Goal: Information Seeking & Learning: Learn about a topic

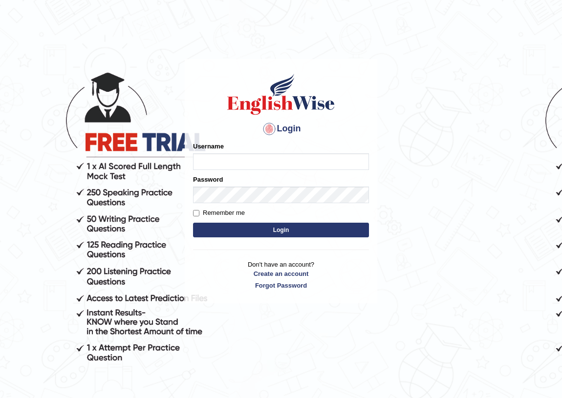
click at [247, 163] on input "Username" at bounding box center [281, 161] width 176 height 17
type input "mohand-parramatta"
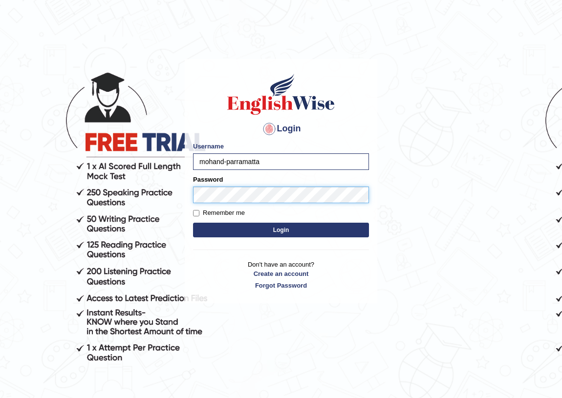
click at [193, 223] on button "Login" at bounding box center [281, 230] width 176 height 15
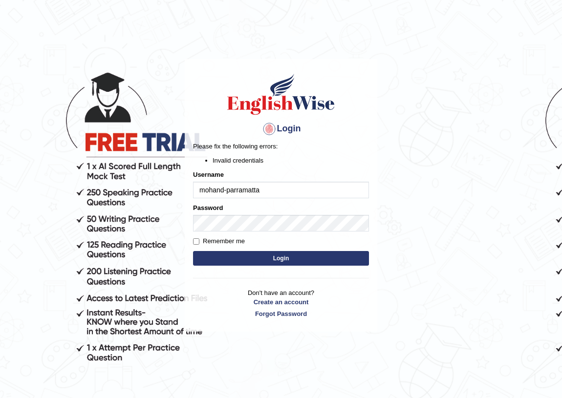
click at [223, 195] on input "mohand-parramatta" at bounding box center [281, 190] width 176 height 17
click at [226, 189] on input "mohand-parramatta" at bounding box center [281, 190] width 176 height 17
type input "mohand_parramatta"
click at [193, 251] on button "Login" at bounding box center [281, 258] width 176 height 15
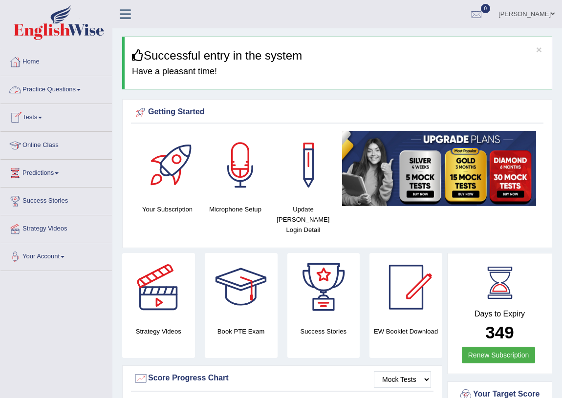
click at [57, 87] on link "Practice Questions" at bounding box center [55, 88] width 111 height 24
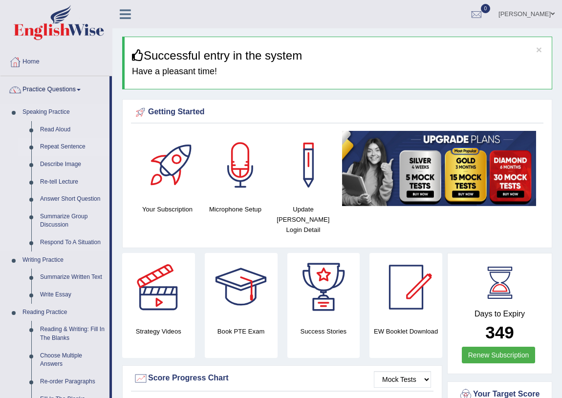
click at [73, 144] on link "Repeat Sentence" at bounding box center [73, 147] width 74 height 18
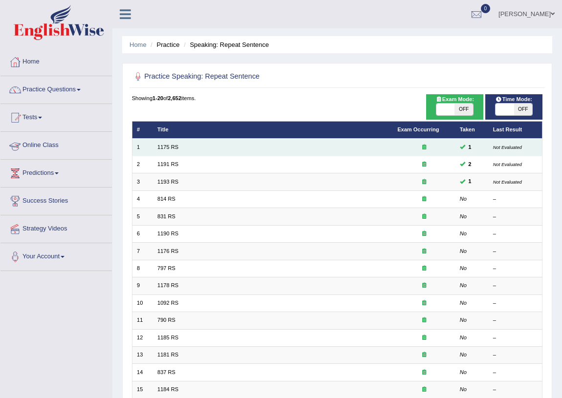
click at [163, 143] on td "1175 RS" at bounding box center [273, 147] width 240 height 17
click at [163, 146] on link "1175 RS" at bounding box center [167, 147] width 21 height 6
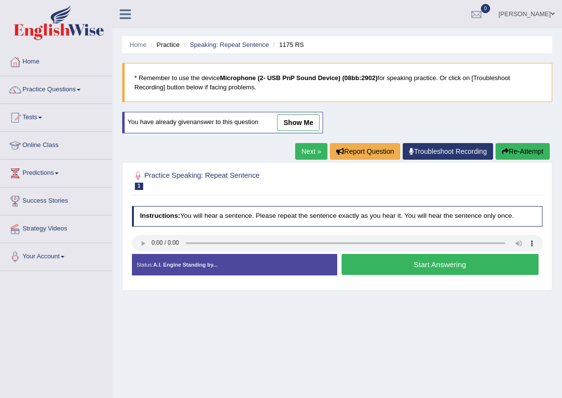
click at [302, 120] on link "show me" at bounding box center [298, 122] width 43 height 17
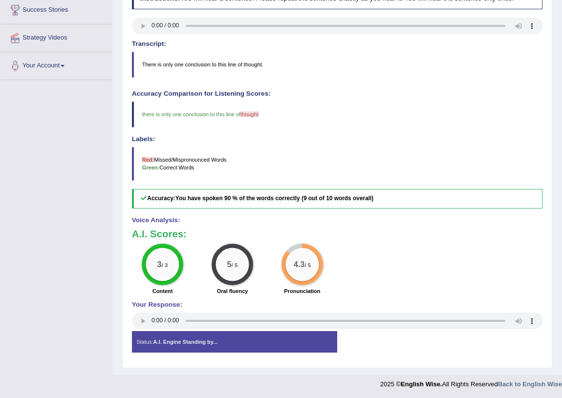
scroll to position [193, 0]
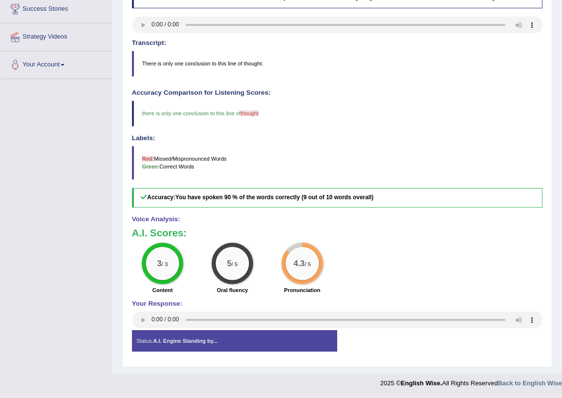
drag, startPoint x: 180, startPoint y: 343, endPoint x: 188, endPoint y: 339, distance: 9.0
click at [181, 343] on strong "A.I. Engine Standing by..." at bounding box center [185, 341] width 65 height 6
click at [379, 245] on div "3 / 3 Content 5 / 5 Oral fluency 4.3 / 5 Pronunciation" at bounding box center [337, 270] width 419 height 54
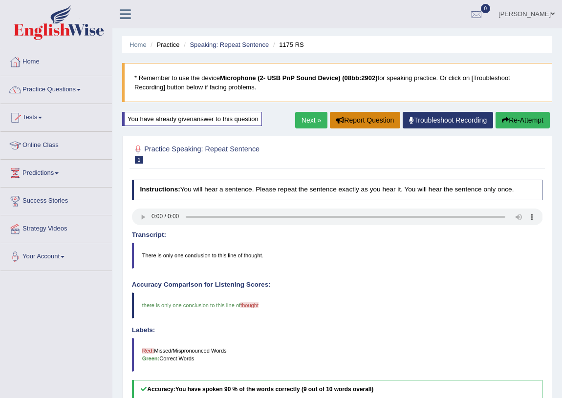
scroll to position [0, 0]
click at [210, 119] on div "You have already given answer to this question" at bounding box center [192, 119] width 140 height 14
drag, startPoint x: 508, startPoint y: 327, endPoint x: 492, endPoint y: 83, distance: 244.0
click at [508, 327] on h4 "Labels:" at bounding box center [337, 330] width 411 height 7
click at [46, 93] on link "Practice Questions" at bounding box center [55, 88] width 111 height 24
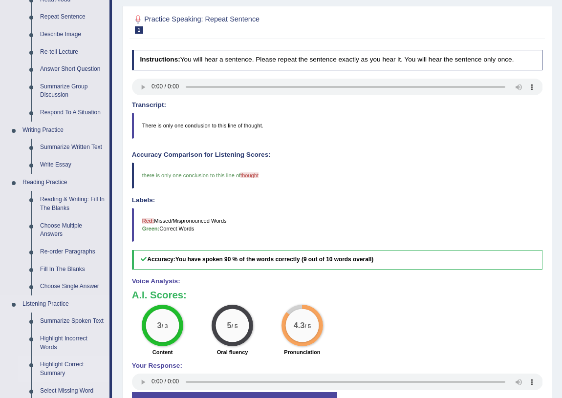
scroll to position [133, 0]
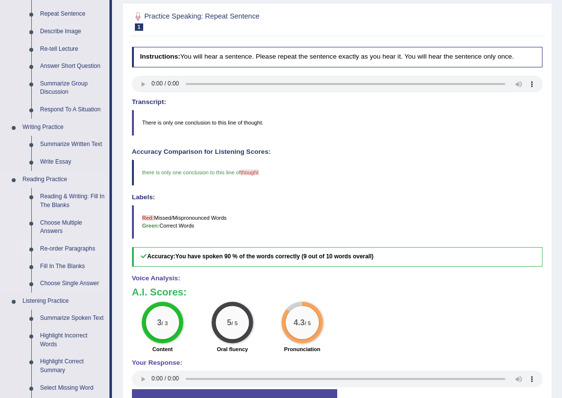
click at [73, 249] on link "Re-order Paragraphs" at bounding box center [73, 249] width 74 height 18
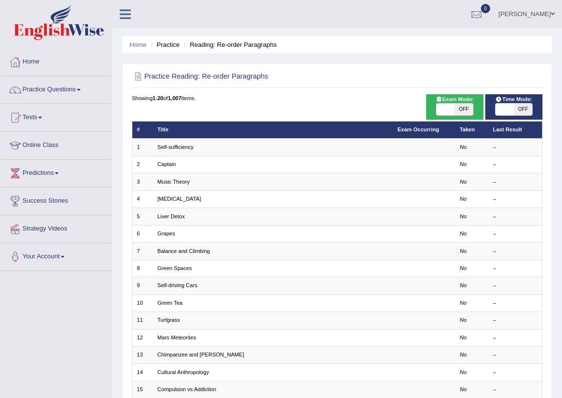
click at [457, 109] on span "OFF" at bounding box center [464, 110] width 18 height 12
checkbox input "true"
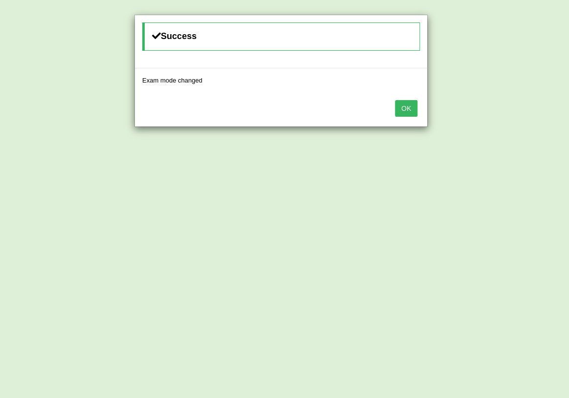
click at [525, 116] on div "Success Exam mode changed OK" at bounding box center [284, 199] width 569 height 398
drag, startPoint x: 397, startPoint y: 107, endPoint x: 405, endPoint y: 107, distance: 7.3
click at [398, 107] on button "OK" at bounding box center [406, 108] width 22 height 17
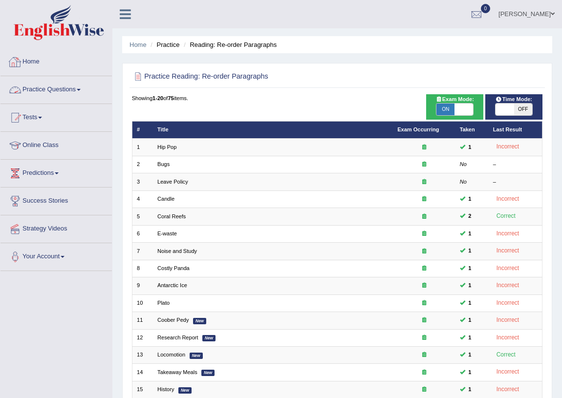
click at [37, 59] on link "Home" at bounding box center [55, 60] width 111 height 24
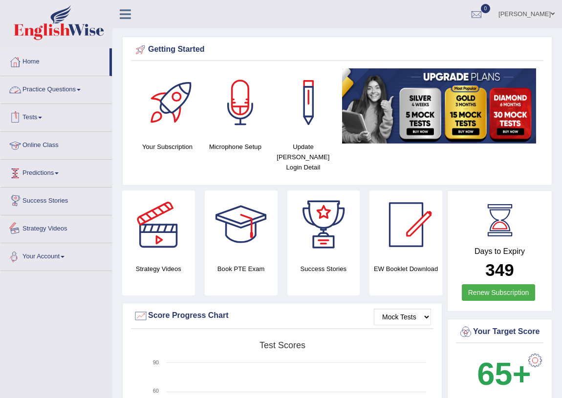
click at [62, 257] on link "Your Account" at bounding box center [55, 255] width 111 height 24
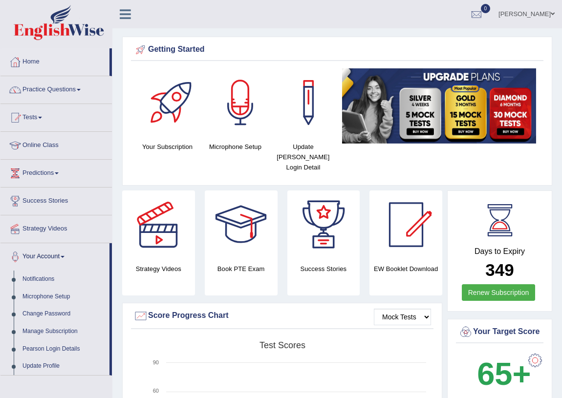
click at [62, 257] on link "Your Account" at bounding box center [54, 255] width 109 height 24
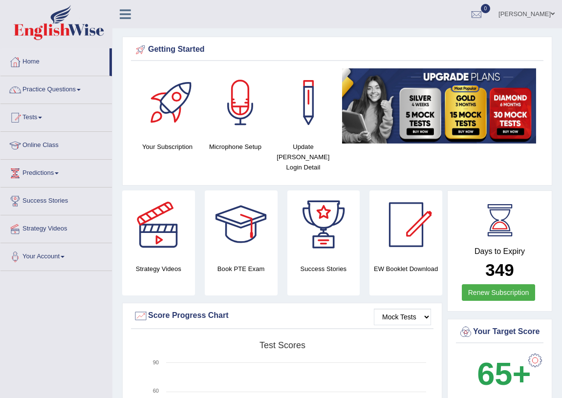
click at [62, 251] on link "Your Account" at bounding box center [55, 255] width 111 height 24
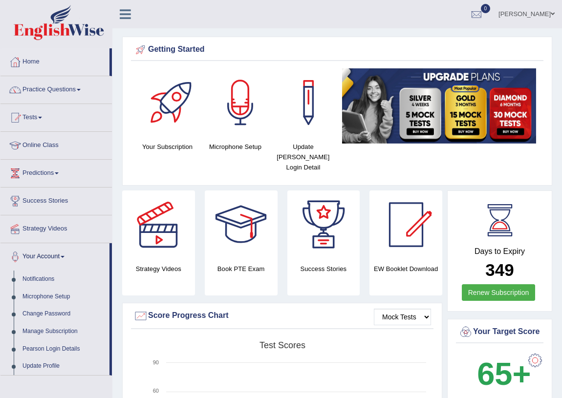
click at [62, 251] on link "Your Account" at bounding box center [54, 255] width 109 height 24
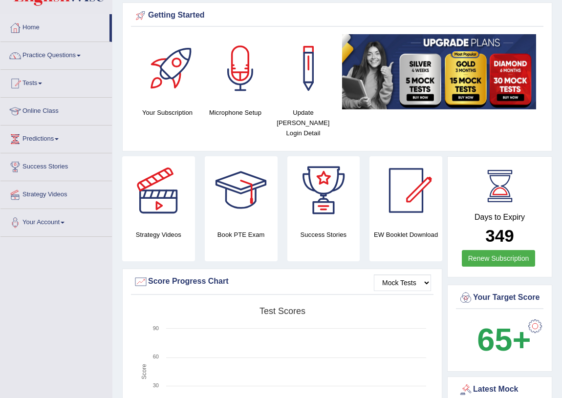
scroll to position [33, 0]
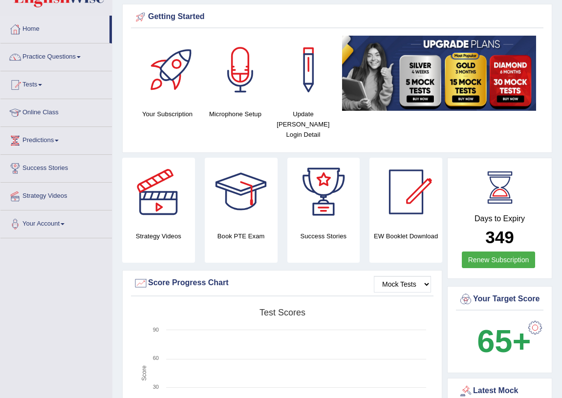
click at [69, 54] on link "Practice Questions" at bounding box center [55, 56] width 111 height 24
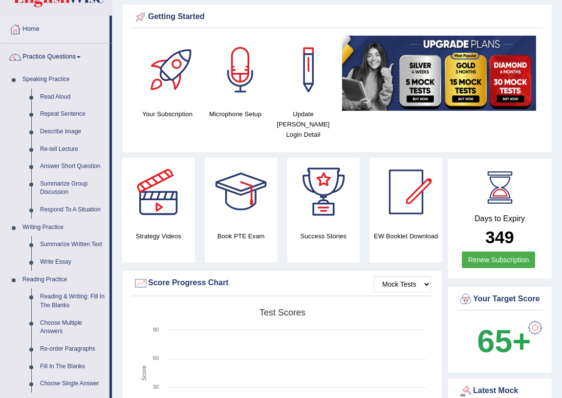
click at [69, 54] on link "Practice Questions" at bounding box center [54, 56] width 109 height 24
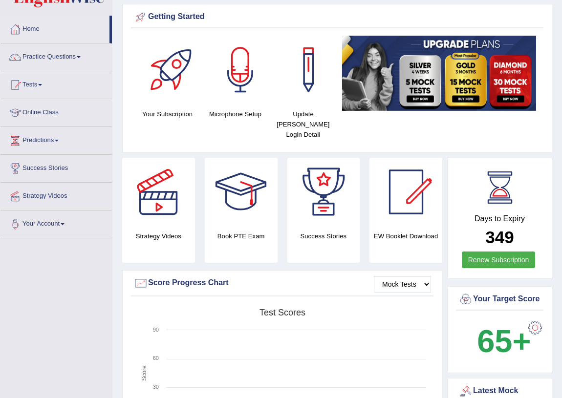
click at [69, 54] on link "Practice Questions" at bounding box center [55, 56] width 111 height 24
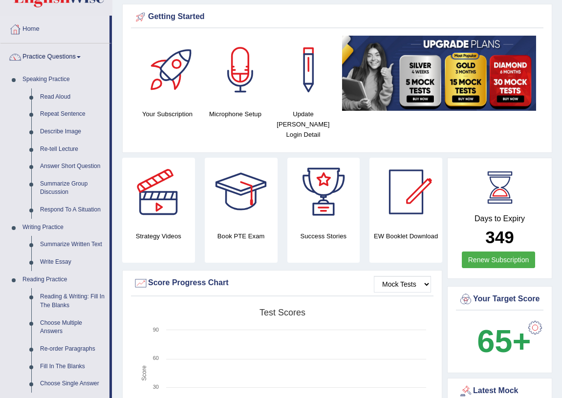
click at [69, 54] on link "Practice Questions" at bounding box center [54, 56] width 109 height 24
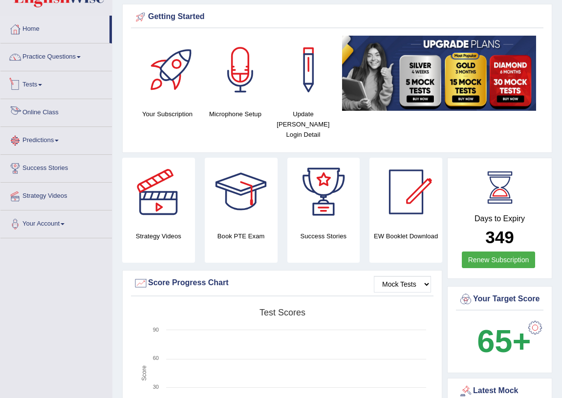
click at [34, 107] on link "Online Class" at bounding box center [55, 111] width 111 height 24
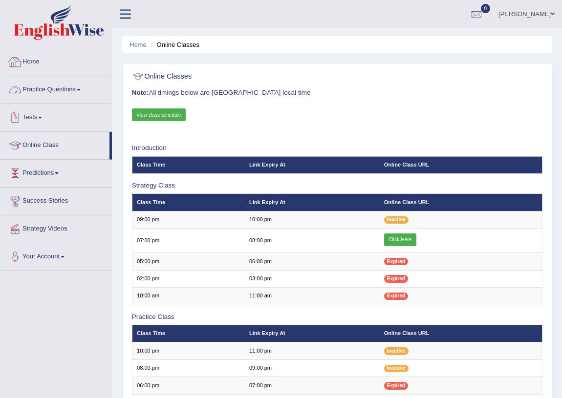
click at [40, 59] on link "Home" at bounding box center [55, 60] width 111 height 24
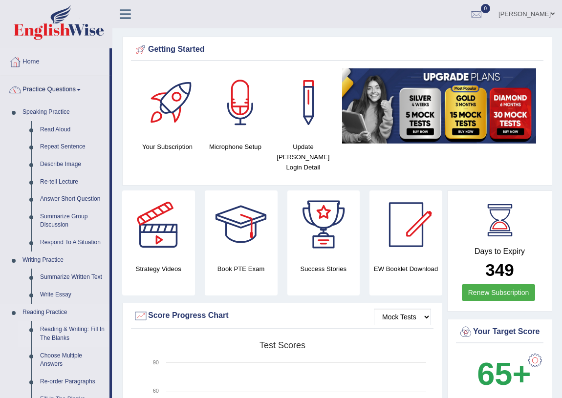
click at [71, 330] on link "Reading & Writing: Fill In The Blanks" at bounding box center [73, 334] width 74 height 26
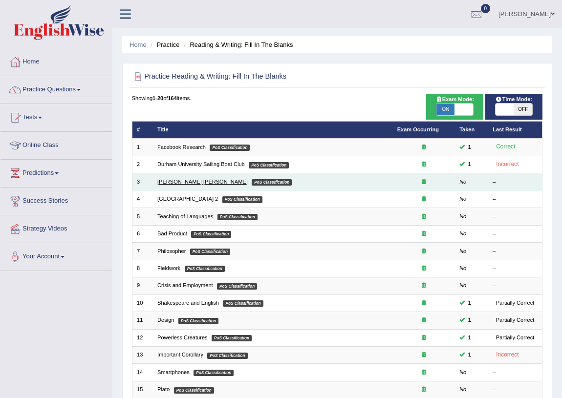
click at [166, 183] on link "Mona Lisa" at bounding box center [202, 182] width 90 height 6
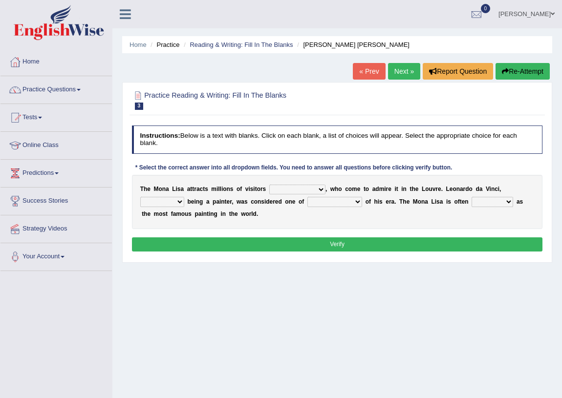
click at [293, 186] on select "around the year the all year all year round per year" at bounding box center [297, 190] width 56 height 10
select select "around the year"
click at [269, 185] on select "around the year the all year all year round per year" at bounding box center [297, 190] width 56 height 10
click at [170, 200] on select "rather than as much as as well as as long as" at bounding box center [162, 202] width 44 height 10
click at [140, 197] on select "rather than as much as as well as as long as" at bounding box center [162, 202] width 44 height 10
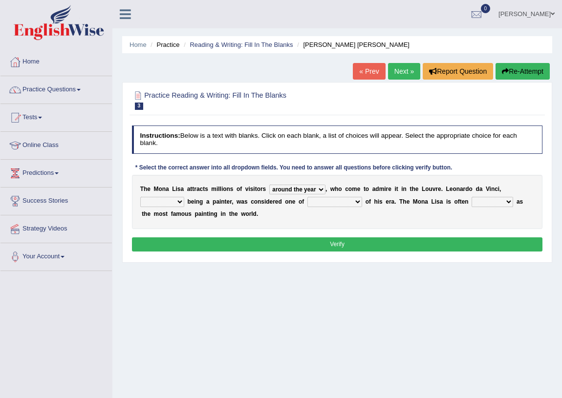
click at [349, 202] on select "better artists artist the better artist the best artists" at bounding box center [334, 202] width 55 height 10
select select "the best artists"
click at [307, 197] on select "better artists artist the better artist the best artists" at bounding box center [334, 202] width 55 height 10
click at [483, 201] on select "classified suggested predicted described" at bounding box center [493, 202] width 42 height 10
select select "classified"
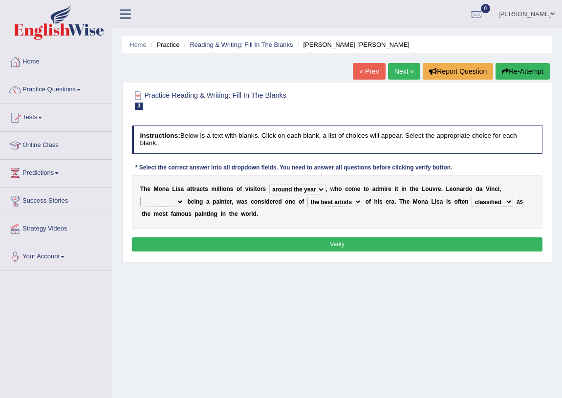
click at [472, 197] on select "classified suggested predicted described" at bounding box center [493, 202] width 42 height 10
click at [408, 245] on button "Verify" at bounding box center [337, 245] width 411 height 14
click at [173, 202] on select "rather than as much as as well as as long as" at bounding box center [162, 202] width 44 height 10
click at [164, 200] on select "rather than as much as as well as as long as" at bounding box center [162, 202] width 44 height 10
select select "rather than"
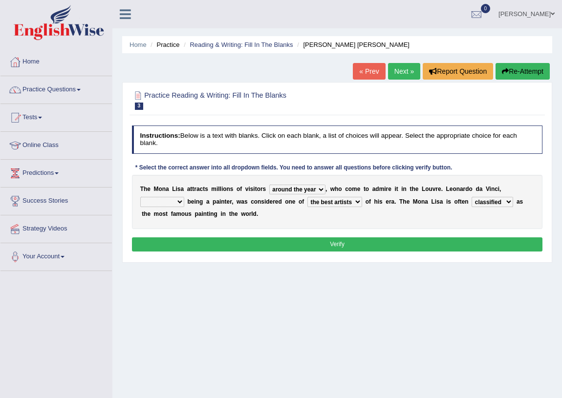
click at [140, 197] on select "rather than as much as as well as as long as" at bounding box center [162, 202] width 44 height 10
click at [214, 240] on button "Verify" at bounding box center [337, 245] width 411 height 14
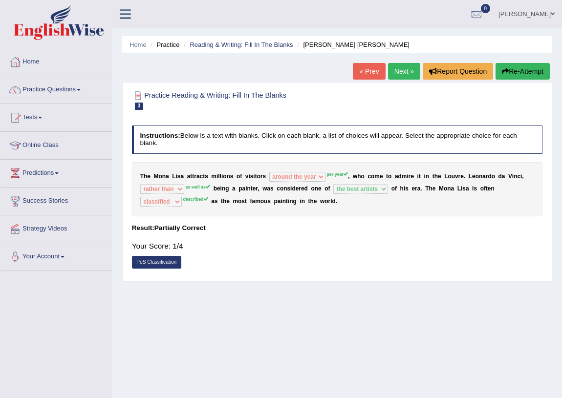
click at [202, 189] on sup "as well as" at bounding box center [197, 187] width 25 height 5
click at [250, 174] on b "s" at bounding box center [251, 176] width 3 height 7
click at [251, 174] on b "s" at bounding box center [251, 176] width 3 height 7
click at [251, 173] on b "s" at bounding box center [251, 176] width 3 height 7
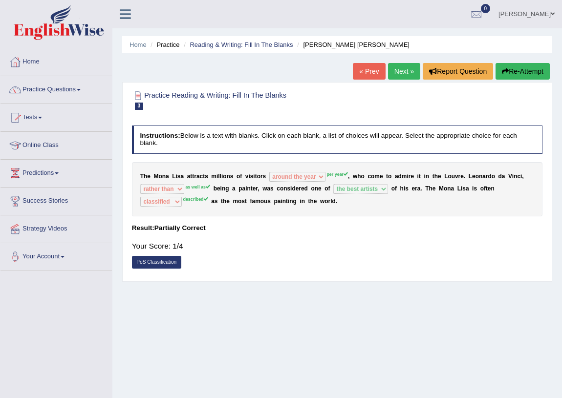
click at [391, 74] on link "Next »" at bounding box center [404, 71] width 32 height 17
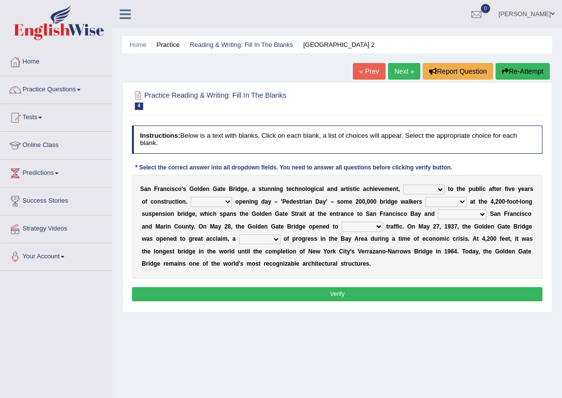
click at [423, 186] on select "opens closes appears equals" at bounding box center [424, 190] width 42 height 10
click at [519, 60] on div "Home Practice Reading & Writing: Fill In The Blanks [GEOGRAPHIC_DATA] 2 « Prev …" at bounding box center [337, 244] width 450 height 489
click at [518, 71] on button "Re-Attempt" at bounding box center [523, 71] width 54 height 17
click at [405, 187] on select "opens closes appears equals" at bounding box center [424, 190] width 42 height 10
select select "opens"
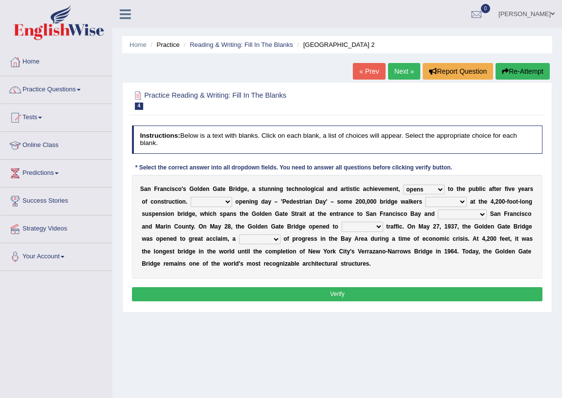
click at [403, 185] on select "opens closes appears equals" at bounding box center [424, 190] width 42 height 10
click at [217, 200] on select "On During Since When" at bounding box center [212, 202] width 42 height 10
select select "During"
click at [191, 197] on select "On During Since When" at bounding box center [212, 202] width 42 height 10
click at [438, 201] on select "stationed looked marveled laughed" at bounding box center [446, 202] width 42 height 10
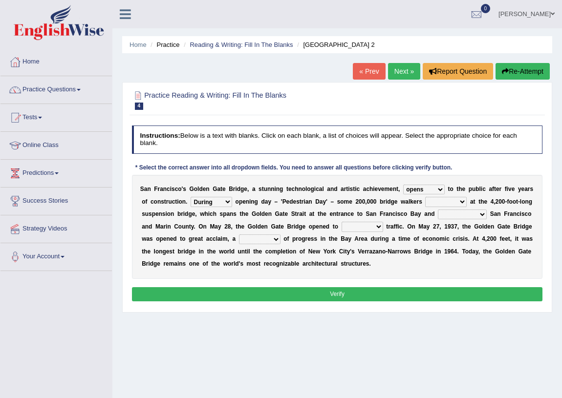
select select "marveled"
click at [425, 197] on select "stationed looked marveled laughed" at bounding box center [446, 202] width 42 height 10
click at [449, 212] on select "separates connects channels differentiates" at bounding box center [462, 215] width 49 height 10
select select "connects"
click at [438, 210] on select "separates connects channels differentiates" at bounding box center [462, 215] width 49 height 10
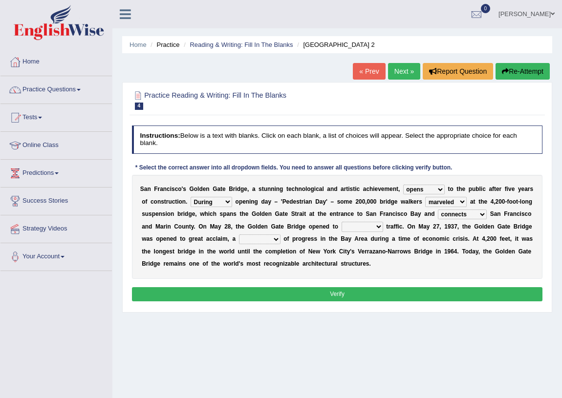
click at [343, 230] on select "aquatic vehicular airborne watertight" at bounding box center [363, 227] width 42 height 10
select select "vehicular"
click at [342, 222] on select "aquatic vehicular airborne watertight" at bounding box center [363, 227] width 42 height 10
click at [254, 238] on select "denial symbol technique yield" at bounding box center [260, 240] width 42 height 10
click at [367, 261] on b "s" at bounding box center [367, 264] width 3 height 7
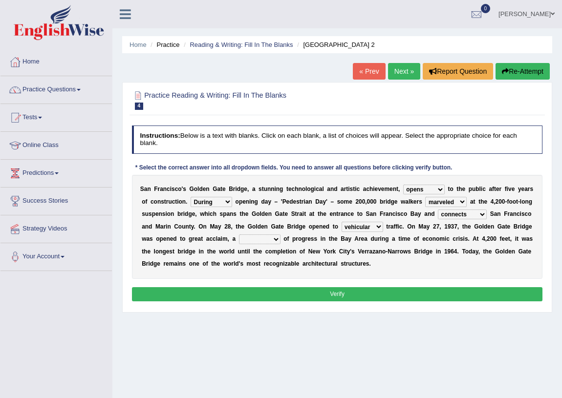
click at [264, 236] on select "denial symbol technique yield" at bounding box center [260, 240] width 42 height 10
select select "technique"
click at [239, 235] on select "denial symbol technique yield" at bounding box center [260, 240] width 42 height 10
click at [283, 291] on button "Verify" at bounding box center [337, 294] width 411 height 14
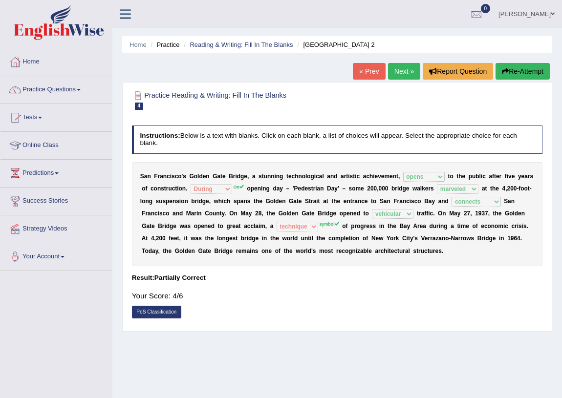
drag, startPoint x: 160, startPoint y: 290, endPoint x: 196, endPoint y: 289, distance: 35.2
click at [196, 289] on div "Your Score: 4/6" at bounding box center [337, 296] width 411 height 20
click at [396, 72] on link "Next »" at bounding box center [404, 71] width 32 height 17
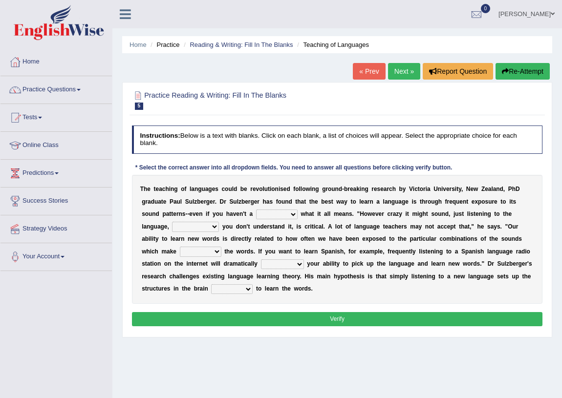
click at [265, 218] on select "dew claw clue due" at bounding box center [277, 215] width 42 height 10
select select "clue"
click at [256, 210] on select "dew claw clue due" at bounding box center [277, 215] width 42 height 10
click at [191, 229] on select "but also all together even though if so" at bounding box center [195, 227] width 47 height 10
select select "even though"
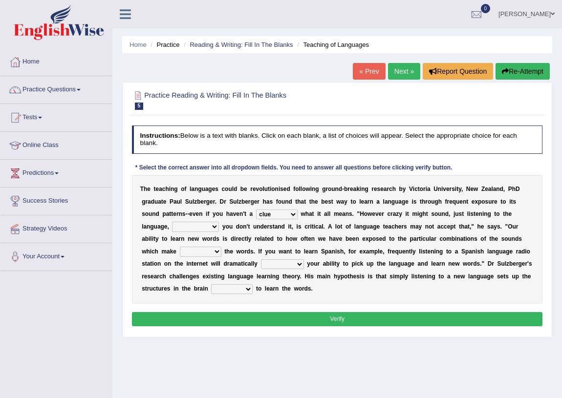
click at [172, 222] on select "but also all together even though if so" at bounding box center [195, 227] width 47 height 10
click at [194, 246] on div "T h e t e a c h i n g o f l a n g u a g e s c o u l d b e r e v o l u t i o n i…" at bounding box center [337, 239] width 411 height 129
click at [196, 250] on select "down up of on" at bounding box center [201, 252] width 42 height 10
select select "up"
click at [180, 247] on select "down up of on" at bounding box center [201, 252] width 42 height 10
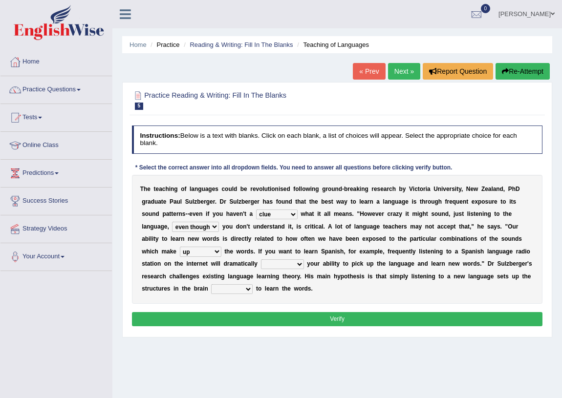
click at [279, 265] on select "evaluate exaggerate describe boost" at bounding box center [282, 265] width 43 height 10
select select "boost"
click at [261, 260] on select "evaluate exaggerate describe boost" at bounding box center [282, 265] width 43 height 10
click at [235, 287] on select "requiring required directed to require" at bounding box center [232, 289] width 42 height 10
select select "required"
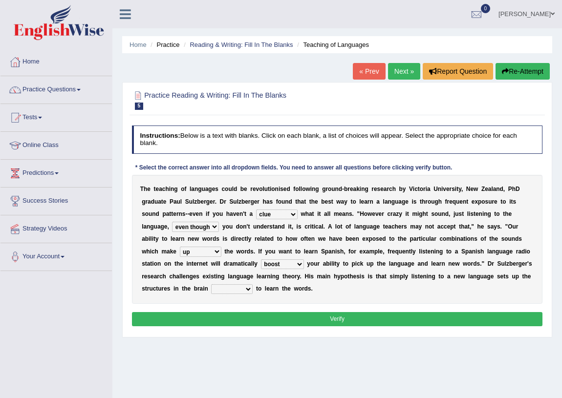
click at [211, 284] on select "requiring required directed to require" at bounding box center [232, 289] width 42 height 10
click at [263, 320] on button "Verify" at bounding box center [337, 319] width 411 height 14
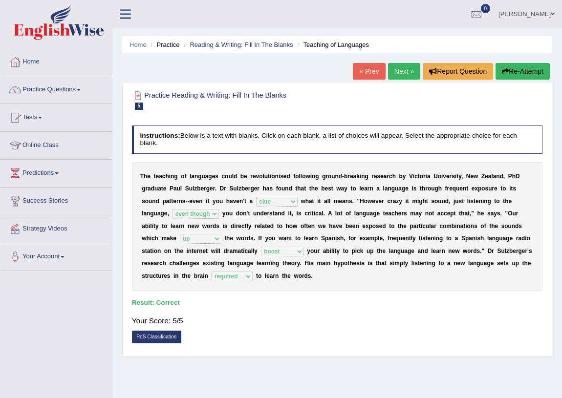
click at [410, 71] on link "Next »" at bounding box center [404, 71] width 32 height 17
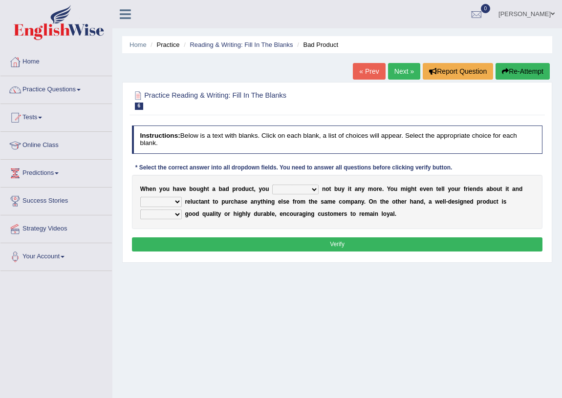
click at [284, 193] on select "would have should have should" at bounding box center [295, 190] width 46 height 10
select select "have"
click at [272, 185] on select "would have should have should" at bounding box center [295, 190] width 46 height 10
click at [168, 201] on select "is are be being" at bounding box center [161, 202] width 42 height 10
select select "are"
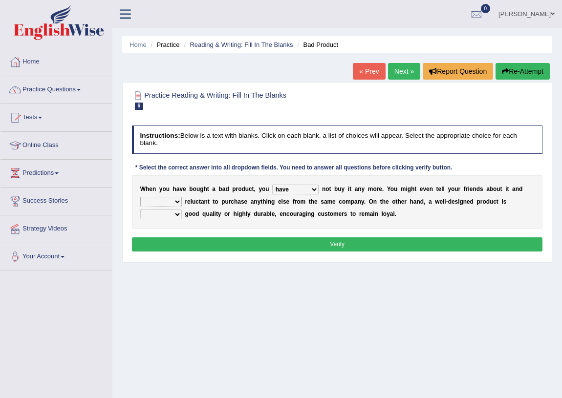
click at [140, 197] on select "is are be being" at bounding box center [161, 202] width 42 height 10
click at [157, 213] on select "both also neither either" at bounding box center [161, 215] width 42 height 10
select select "either"
click at [140, 210] on select "both also neither either" at bounding box center [161, 215] width 42 height 10
click at [244, 250] on button "Verify" at bounding box center [337, 245] width 411 height 14
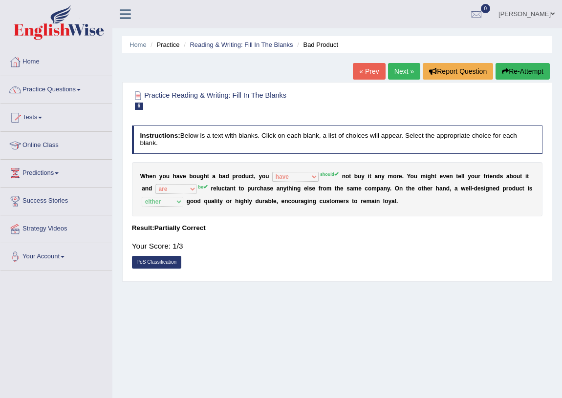
drag, startPoint x: 172, startPoint y: 181, endPoint x: 179, endPoint y: 181, distance: 6.8
click at [174, 181] on div "W h e n y o u h a v e b o u g h t a b a d p r o d u c t , y o u would have shou…" at bounding box center [337, 189] width 411 height 54
click at [223, 177] on b "a" at bounding box center [223, 176] width 3 height 7
click at [233, 177] on b "p" at bounding box center [233, 176] width 3 height 7
click at [259, 177] on b "y" at bounding box center [260, 176] width 3 height 7
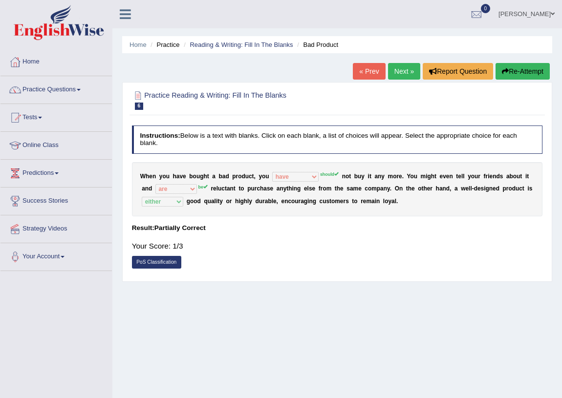
click at [401, 70] on link "Next »" at bounding box center [404, 71] width 32 height 17
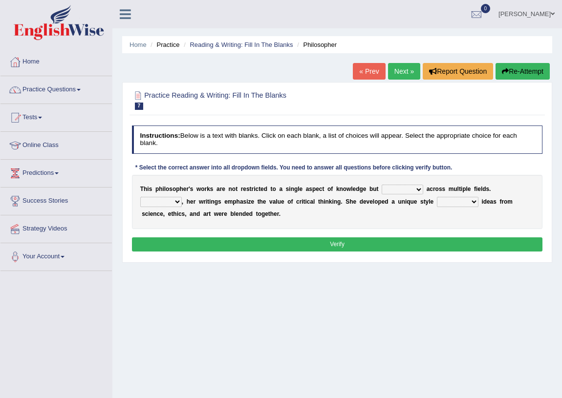
click at [407, 188] on select "constrain contain assemble extend" at bounding box center [403, 190] width 42 height 10
select select "extend"
click at [382, 185] on select "constrain contain assemble extend" at bounding box center [403, 190] width 42 height 10
click at [155, 206] on select "Rather So Moreover Likely" at bounding box center [161, 202] width 42 height 10
select select "Moreover"
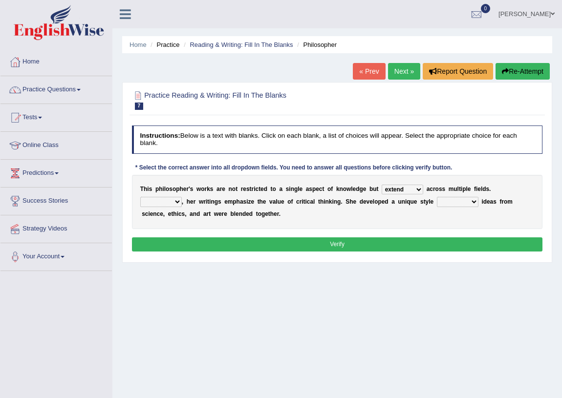
click at [140, 197] on select "Rather So Moreover Likely" at bounding box center [161, 202] width 42 height 10
click at [452, 200] on select "in that that which in which" at bounding box center [458, 202] width 42 height 10
select select "in which"
click at [437, 197] on select "in that that which in which" at bounding box center [458, 202] width 42 height 10
click at [416, 241] on button "Verify" at bounding box center [337, 245] width 411 height 14
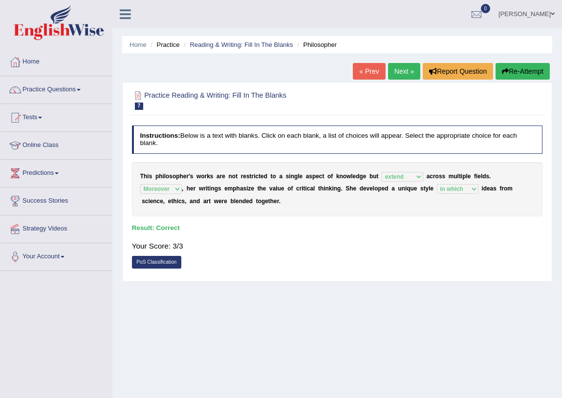
click at [405, 72] on link "Next »" at bounding box center [404, 71] width 32 height 17
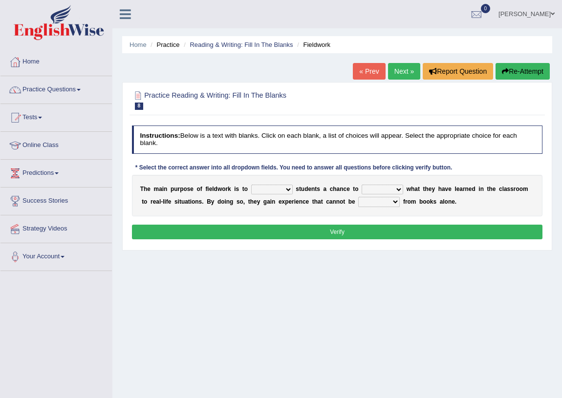
click at [261, 193] on select "resemble stow rave offer" at bounding box center [272, 190] width 42 height 10
select select "offer"
click at [251, 185] on select "resemble stow rave offer" at bounding box center [272, 190] width 42 height 10
click at [382, 190] on select "compare align apply dismount" at bounding box center [383, 190] width 42 height 10
select select "compare"
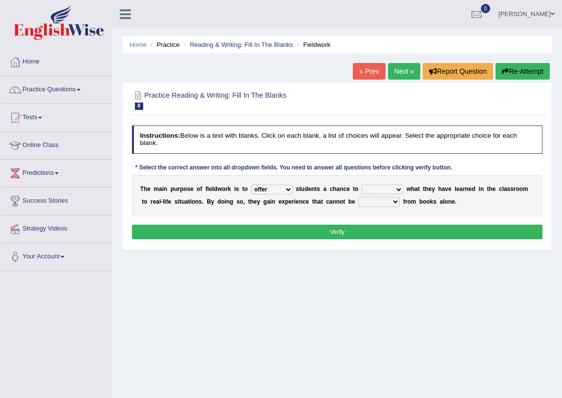
click at [362, 185] on select "compare align apply dismount" at bounding box center [383, 190] width 42 height 10
click at [375, 201] on select "originated prepared obtained touted" at bounding box center [379, 202] width 42 height 10
select select "obtained"
click at [358, 197] on select "originated prepared obtained touted" at bounding box center [379, 202] width 42 height 10
click at [367, 230] on button "Verify" at bounding box center [337, 232] width 411 height 14
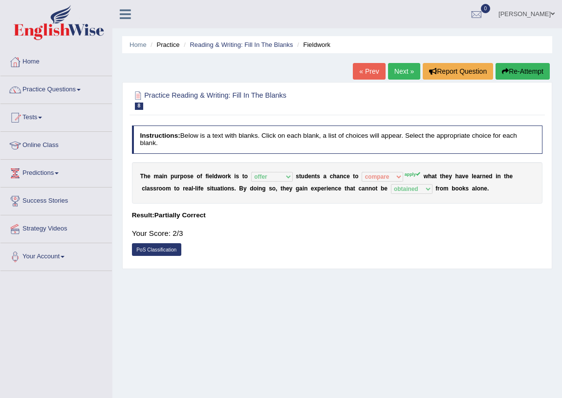
drag, startPoint x: 393, startPoint y: 161, endPoint x: 392, endPoint y: 197, distance: 36.7
click at [392, 197] on div "Instructions: Below is a text with blanks. Click on each blank, a list of choic…" at bounding box center [337, 193] width 415 height 143
click at [157, 249] on link "PoS Classification" at bounding box center [156, 249] width 49 height 13
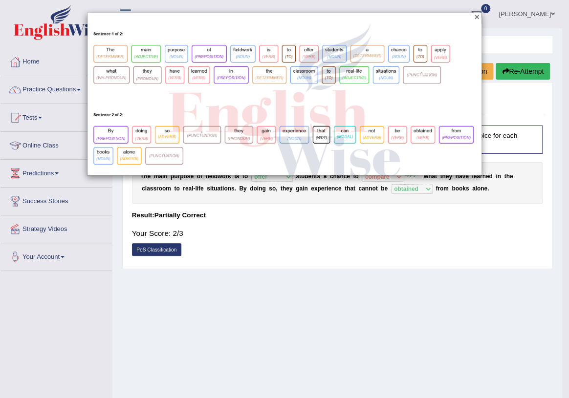
click at [477, 17] on button "×" at bounding box center [476, 17] width 5 height 9
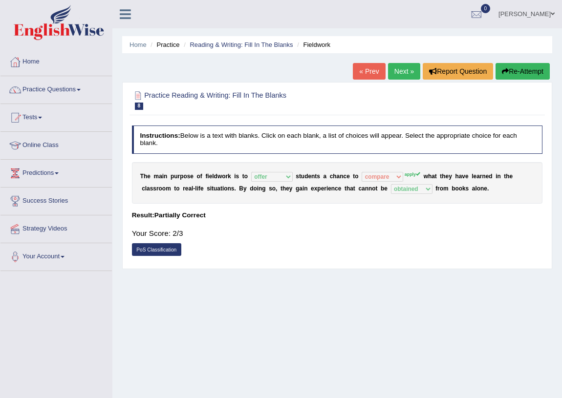
click at [408, 66] on link "Next »" at bounding box center [404, 71] width 32 height 17
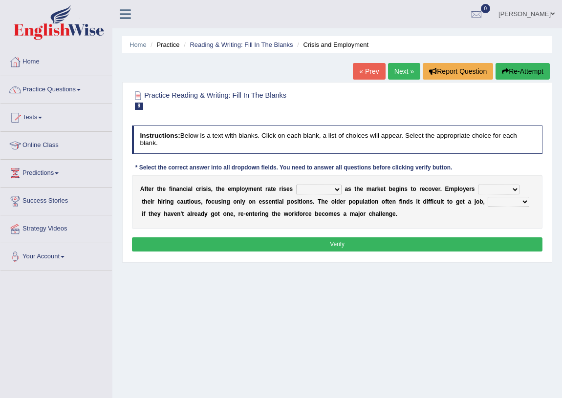
click at [325, 191] on select "normally conversely strenuously sharply" at bounding box center [318, 190] width 45 height 10
click at [499, 188] on select "keeping kept keep are kept" at bounding box center [499, 190] width 42 height 10
select select "kept"
click at [478, 185] on select "keeping kept keep are kept" at bounding box center [499, 190] width 42 height 10
click at [321, 187] on select "normally conversely strenuously sharply" at bounding box center [318, 190] width 45 height 10
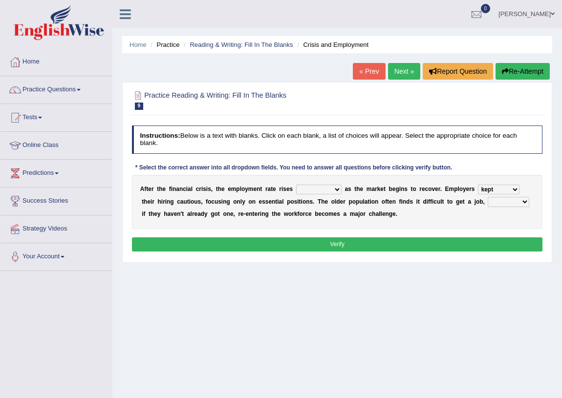
click at [296, 185] on select "normally conversely strenuously sharply" at bounding box center [318, 190] width 45 height 10
click at [536, 11] on link "[PERSON_NAME]" at bounding box center [526, 12] width 71 height 25
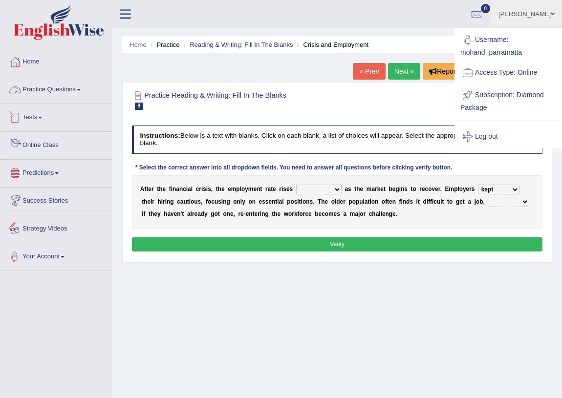
click at [38, 255] on link "Your Account" at bounding box center [55, 255] width 111 height 24
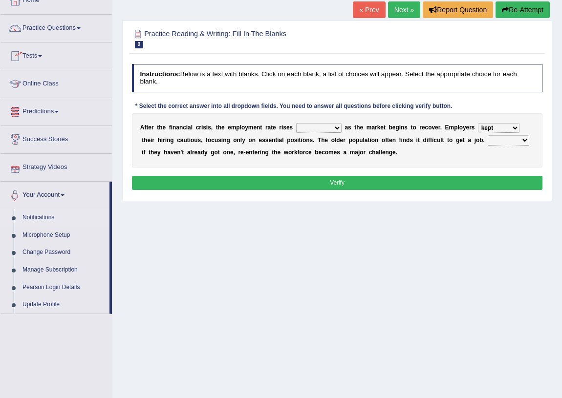
scroll to position [114, 0]
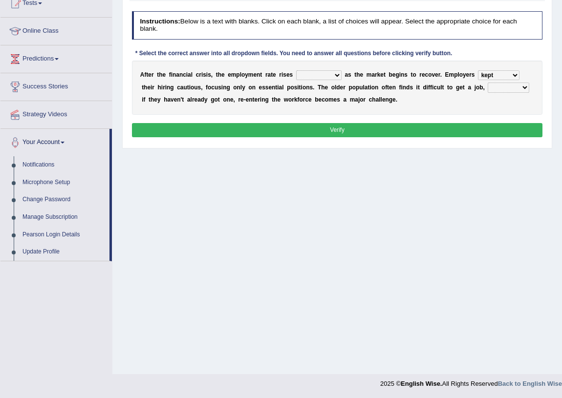
click at [425, 261] on div "Home Practice Reading & Writing: Fill In The Blanks Crisis and Employment « Pre…" at bounding box center [337, 130] width 450 height 489
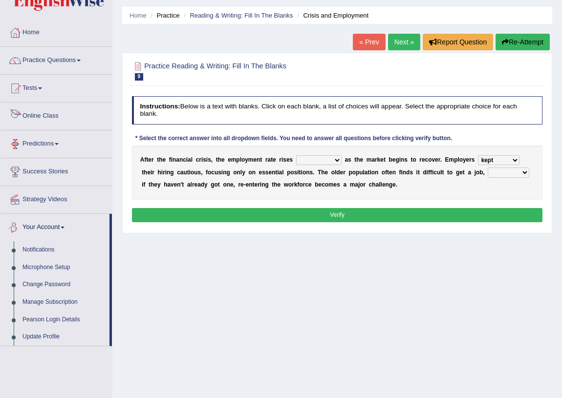
scroll to position [0, 0]
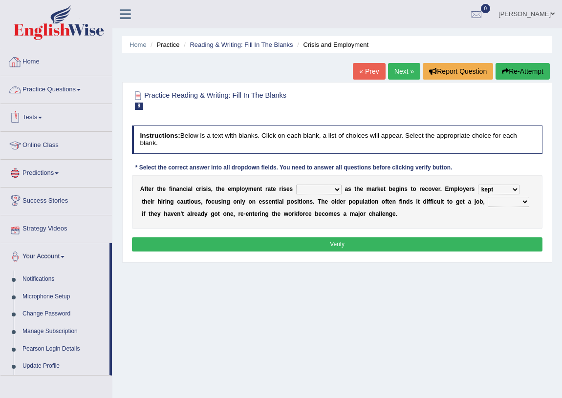
click at [36, 65] on link "Home" at bounding box center [55, 60] width 111 height 24
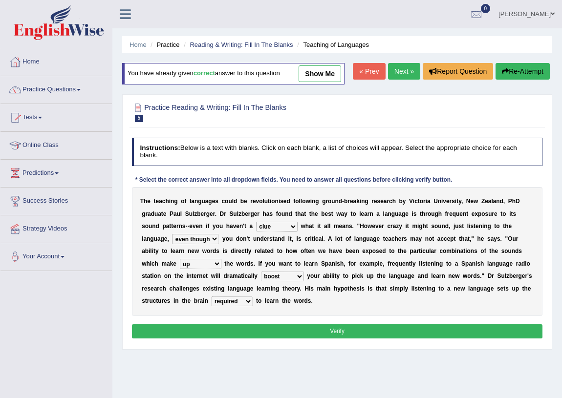
select select "clue"
select select "even though"
select select "up"
select select "boost"
select select "required"
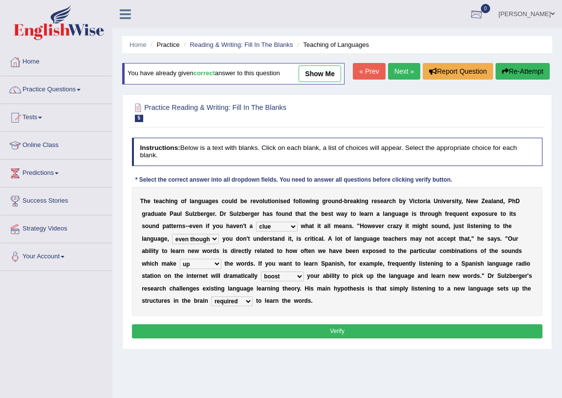
click at [544, 20] on link "[PERSON_NAME]" at bounding box center [526, 12] width 71 height 25
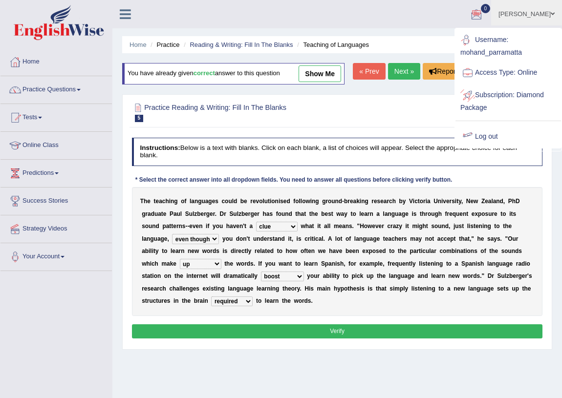
click at [479, 137] on link "Log out" at bounding box center [509, 137] width 106 height 22
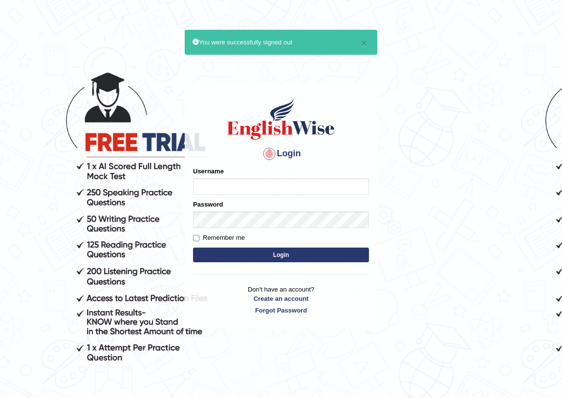
click at [247, 181] on input "Username" at bounding box center [281, 186] width 176 height 17
type input "m"
drag, startPoint x: 546, startPoint y: 195, endPoint x: 534, endPoint y: 195, distance: 12.2
click at [534, 195] on body "× You were successfully signed out Login Please fix the following errors: Usern…" at bounding box center [281, 227] width 562 height 398
drag, startPoint x: 213, startPoint y: 189, endPoint x: 91, endPoint y: 180, distance: 122.0
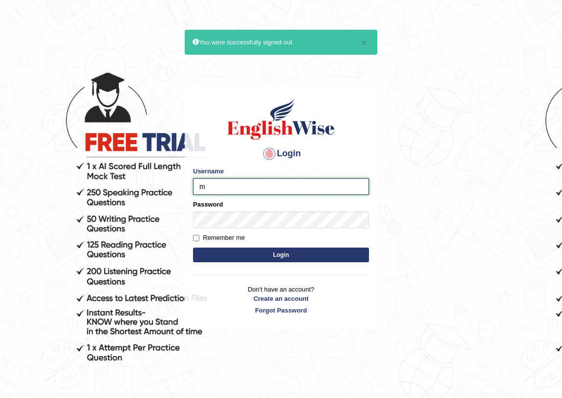
click at [97, 183] on body "× You were successfully signed out Login Please fix the following errors: Usern…" at bounding box center [281, 227] width 562 height 398
type input "m"
click at [411, 228] on body "× You were successfully signed out Login Please fix the following errors: Usern…" at bounding box center [281, 227] width 562 height 398
drag, startPoint x: 232, startPoint y: 182, endPoint x: 110, endPoint y: 193, distance: 122.2
click at [116, 194] on body "× You were successfully signed out Login Please fix the following errors: Usern…" at bounding box center [281, 227] width 562 height 398
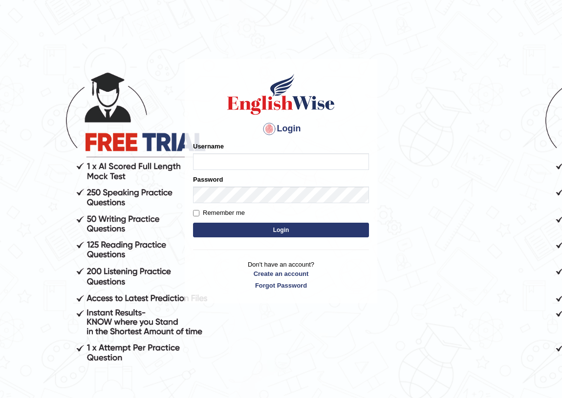
type input ","
type input "m"
